Goal: Information Seeking & Learning: Learn about a topic

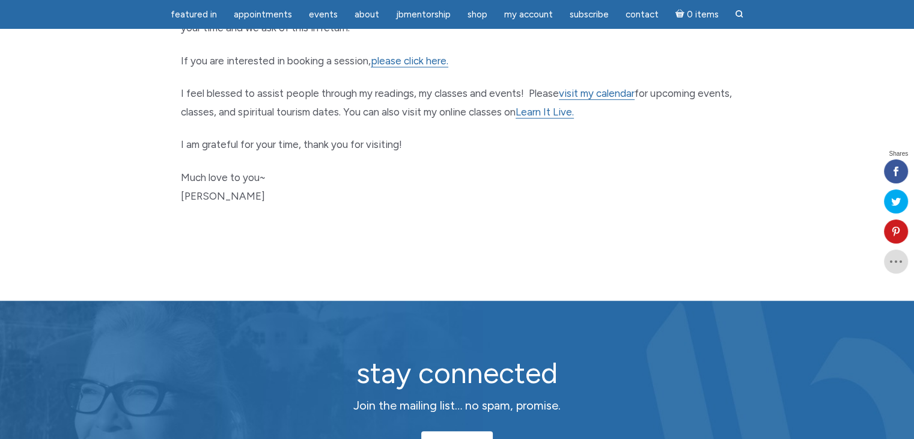
scroll to position [721, 0]
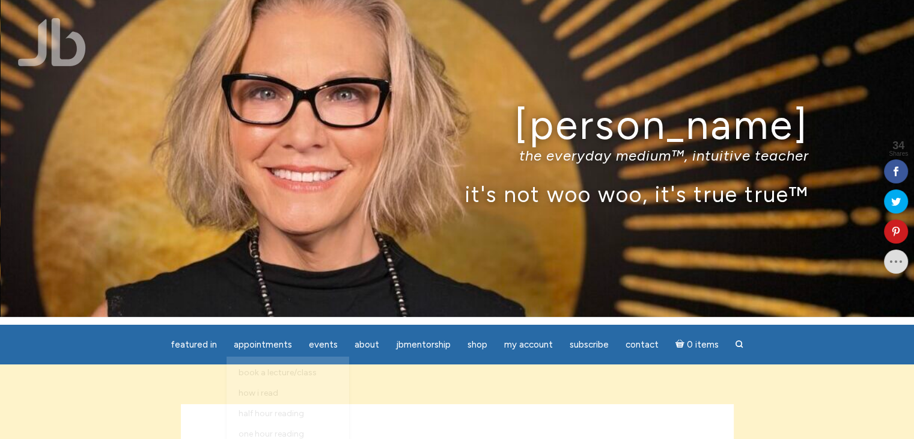
scroll to position [60, 0]
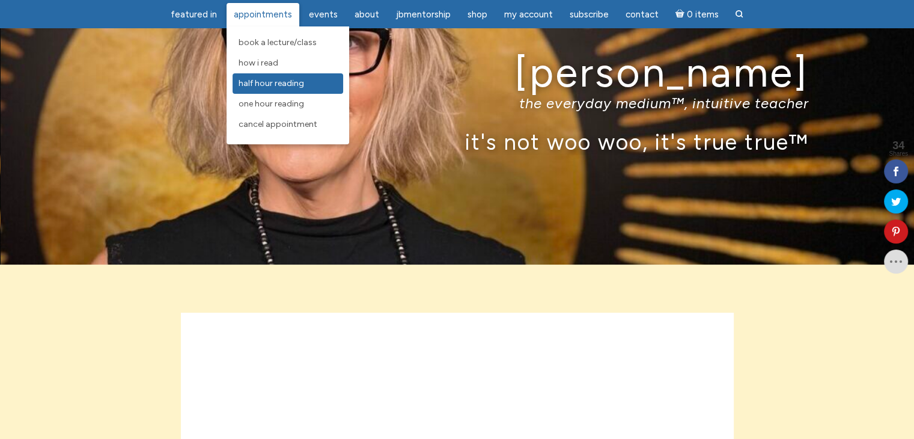
click at [287, 83] on span "Half Hour Reading" at bounding box center [272, 83] width 66 height 10
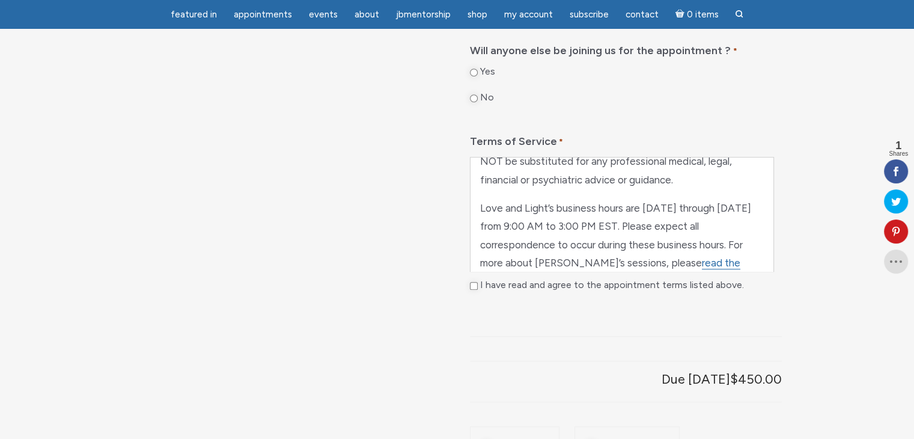
scroll to position [590, 0]
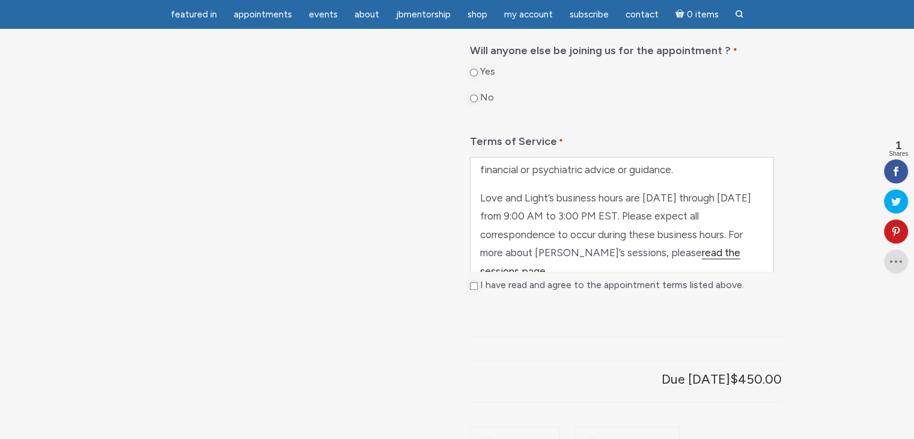
click at [693, 278] on link "read the sessions page" at bounding box center [610, 261] width 260 height 31
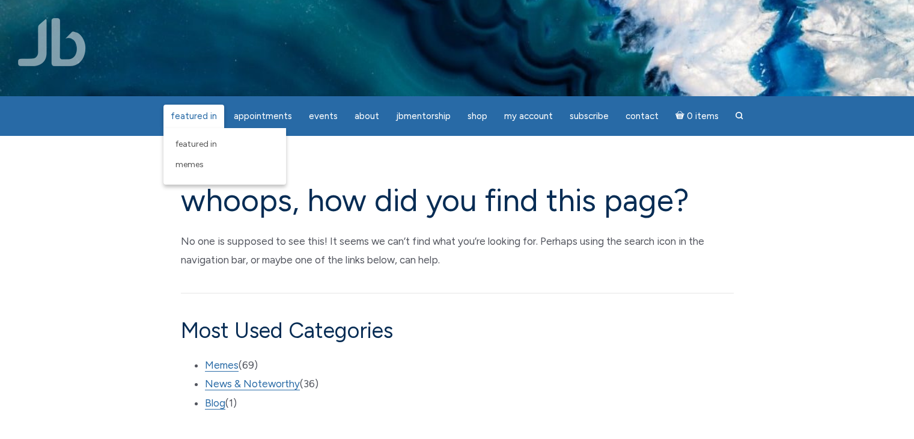
click at [187, 114] on span "featured in" at bounding box center [194, 116] width 46 height 11
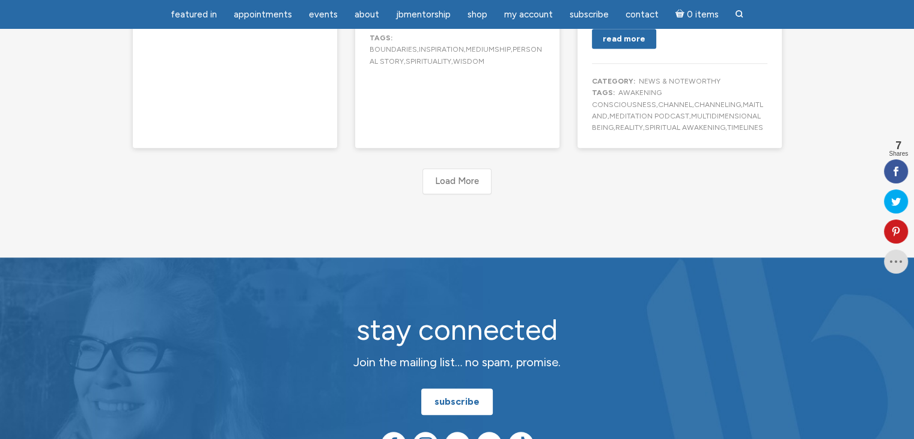
scroll to position [1262, 0]
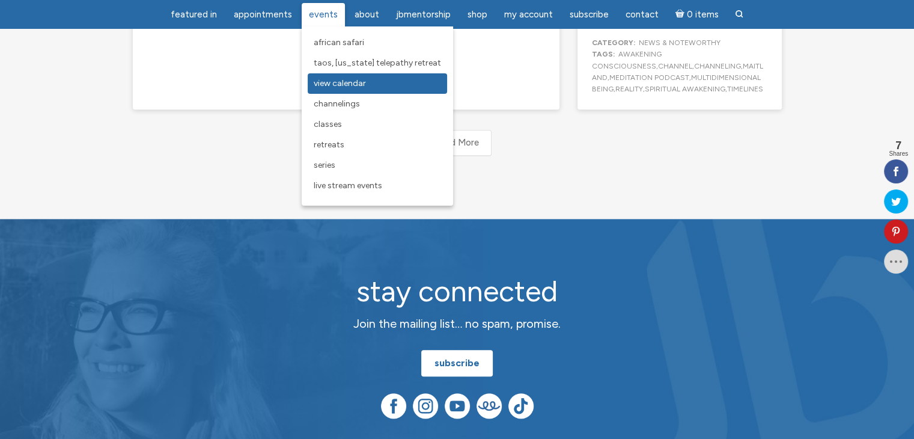
click at [329, 82] on span "View Calendar" at bounding box center [340, 83] width 52 height 10
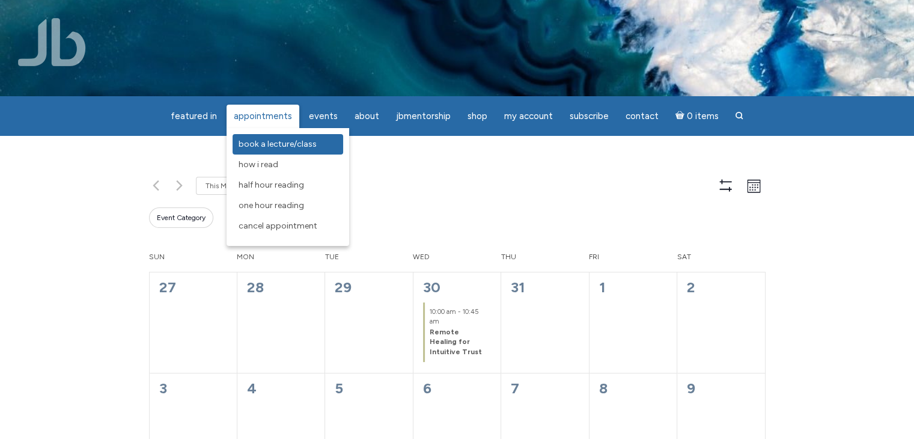
click at [284, 141] on span "Book a Lecture/Class" at bounding box center [278, 144] width 78 height 10
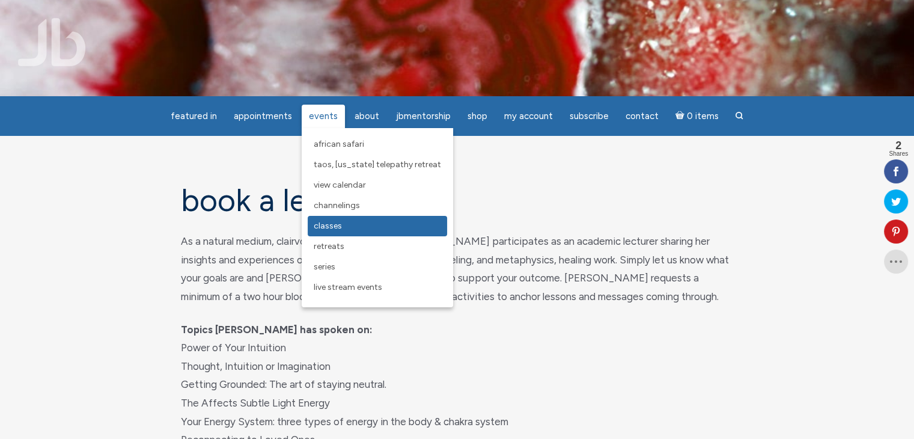
click at [338, 222] on span "Classes" at bounding box center [328, 226] width 28 height 10
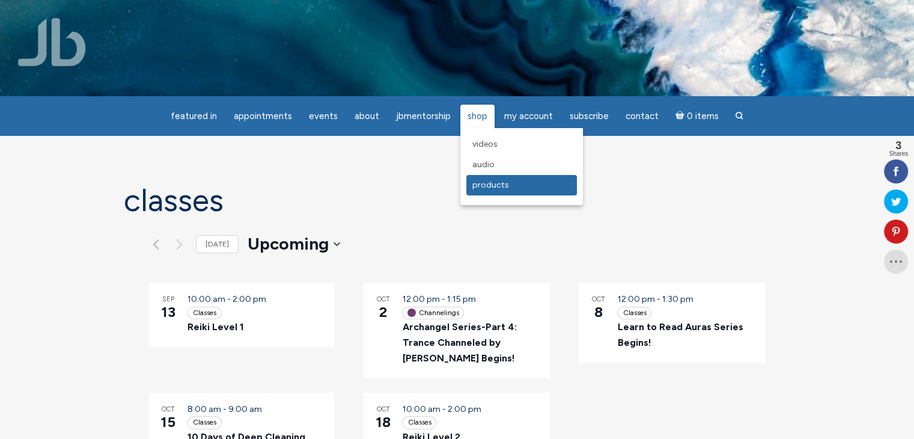
click at [492, 184] on span "Products" at bounding box center [490, 185] width 37 height 10
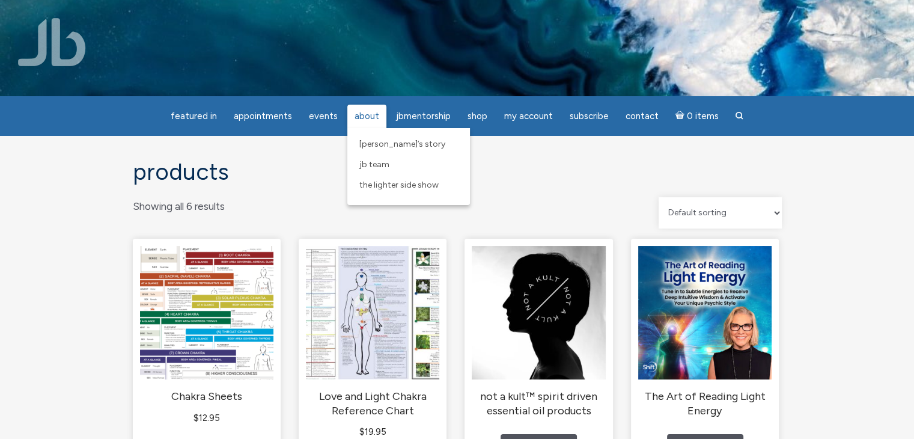
click at [369, 114] on span "About" at bounding box center [367, 116] width 25 height 11
click at [374, 144] on span "[PERSON_NAME]’s Story" at bounding box center [402, 144] width 86 height 10
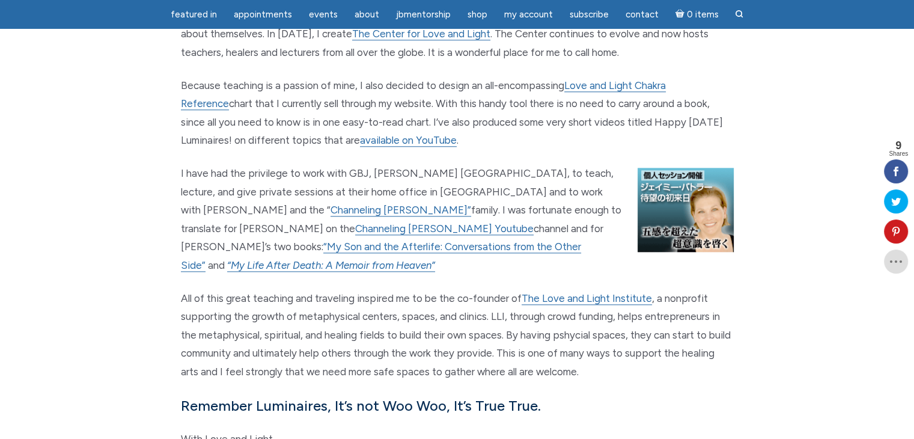
scroll to position [1262, 0]
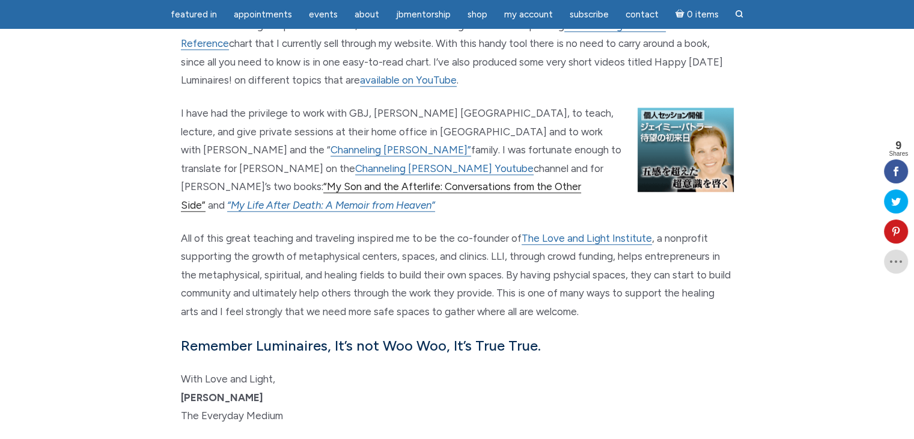
click at [432, 180] on link "“My Son and the Afterlife: Conversations from the Other Side”" at bounding box center [381, 195] width 400 height 31
